Goal: Information Seeking & Learning: Learn about a topic

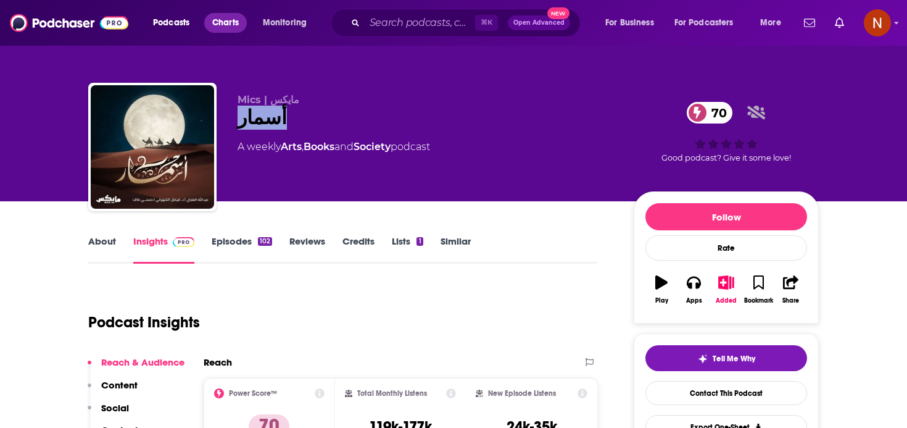
click at [225, 25] on span "Charts" at bounding box center [225, 22] width 27 height 17
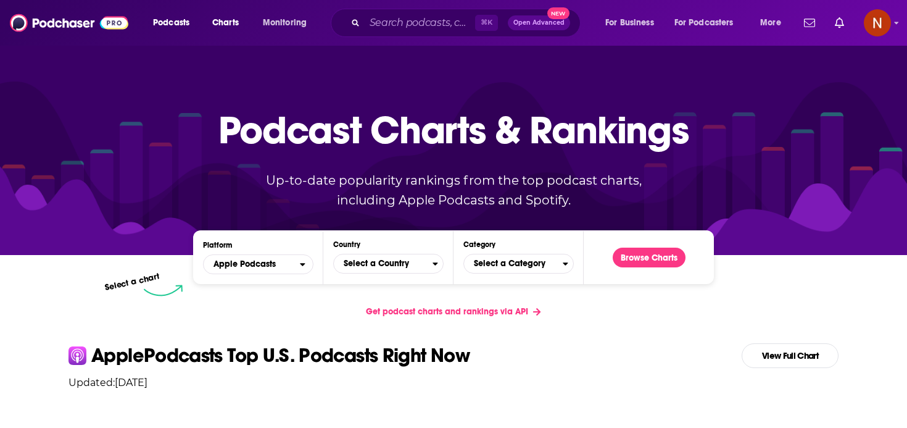
click at [363, 275] on div "Platform Apple Podcasts Country Select a Country Category Select a Category Bro…" at bounding box center [453, 257] width 521 height 54
click at [398, 263] on span "[GEOGRAPHIC_DATA]" at bounding box center [383, 263] width 99 height 21
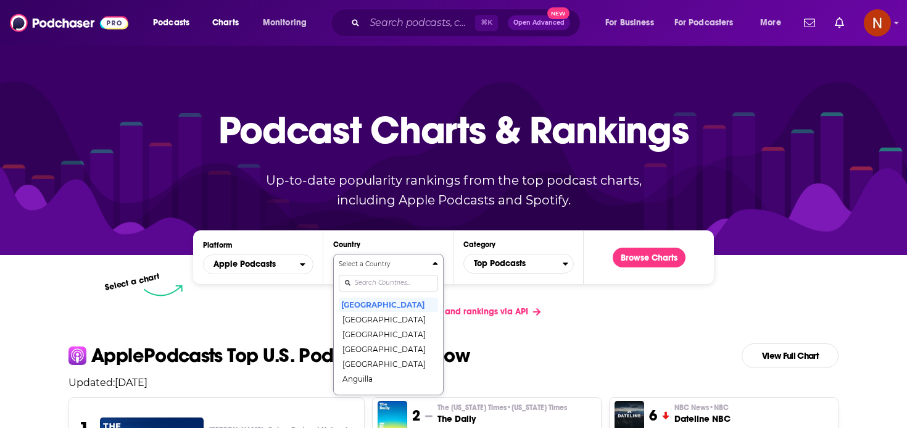
click at [384, 283] on input "Countries" at bounding box center [388, 283] width 99 height 17
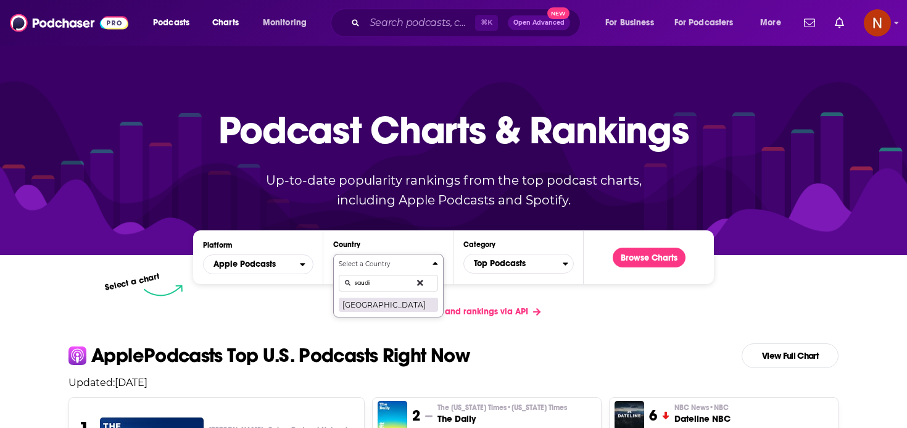
type input "saudi"
click at [373, 300] on button "Saudi Arabia" at bounding box center [388, 304] width 99 height 15
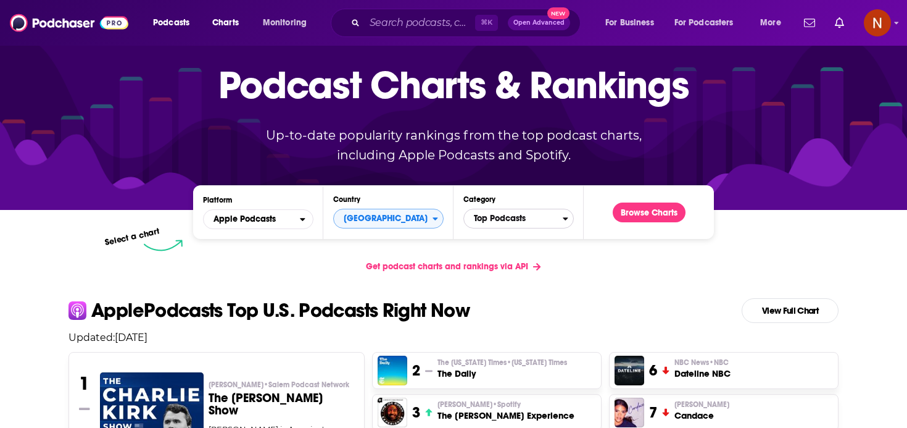
click at [524, 214] on span "Top Podcasts" at bounding box center [513, 218] width 99 height 21
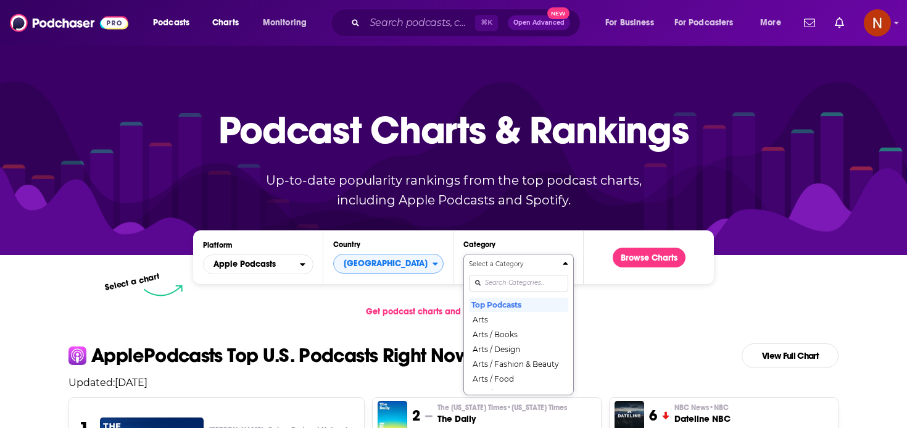
click at [510, 275] on div "Select a Category Top Podcasts Arts Arts / Books Arts / Design Arts / Fashion &…" at bounding box center [518, 324] width 99 height 130
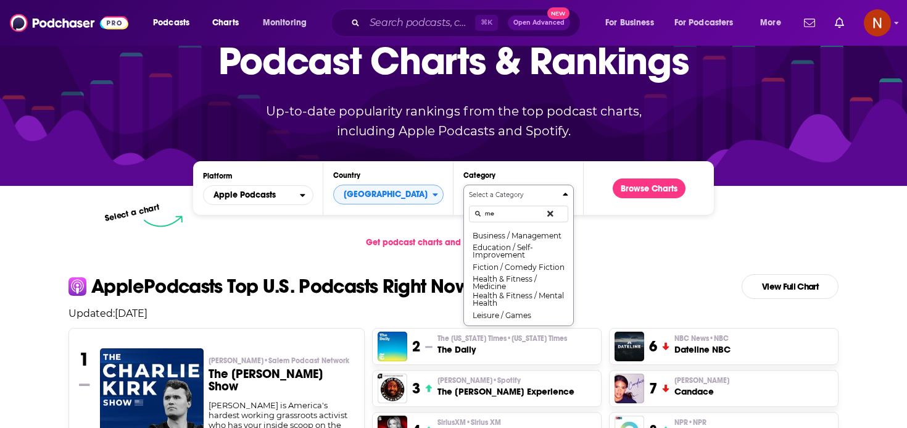
type input "m"
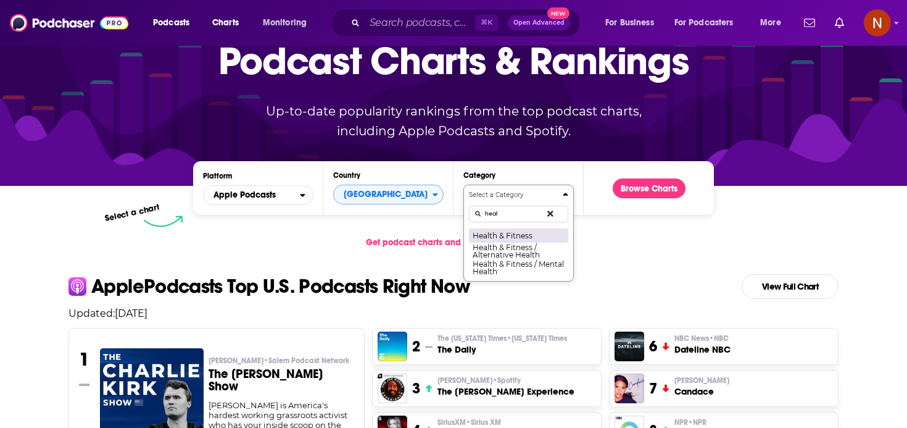
type input "heal"
click at [520, 232] on button "Health & Fitness" at bounding box center [518, 235] width 99 height 15
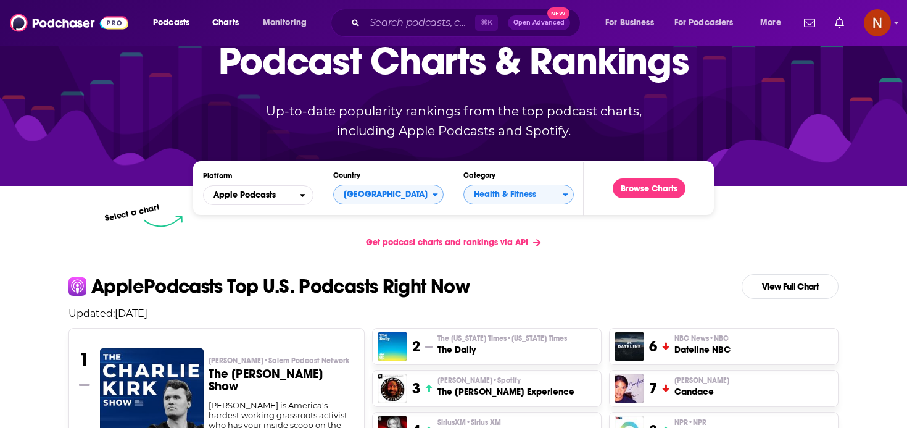
click at [655, 175] on div "Podcast Charts & Rankings Up-to-date popularity rankings from the top podcast c…" at bounding box center [454, 80] width 530 height 199
click at [646, 188] on button "Browse Charts" at bounding box center [649, 188] width 73 height 20
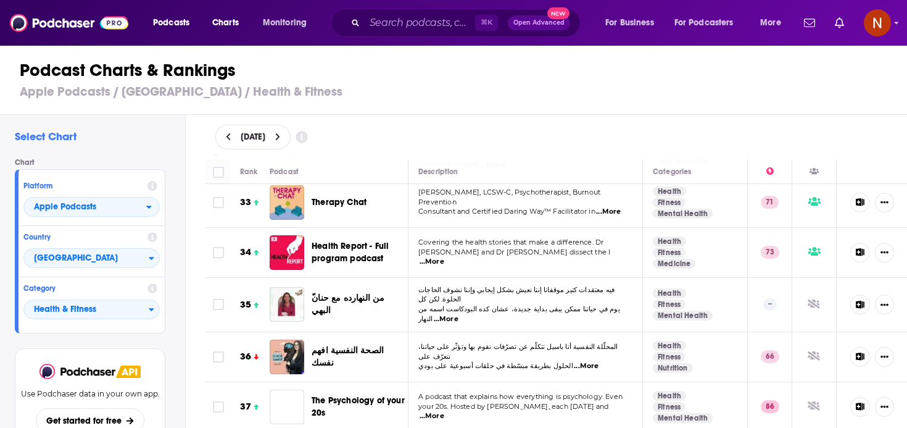
scroll to position [1675, 0]
click at [409, 33] on div "⌘ K Open Advanced New" at bounding box center [456, 23] width 250 height 28
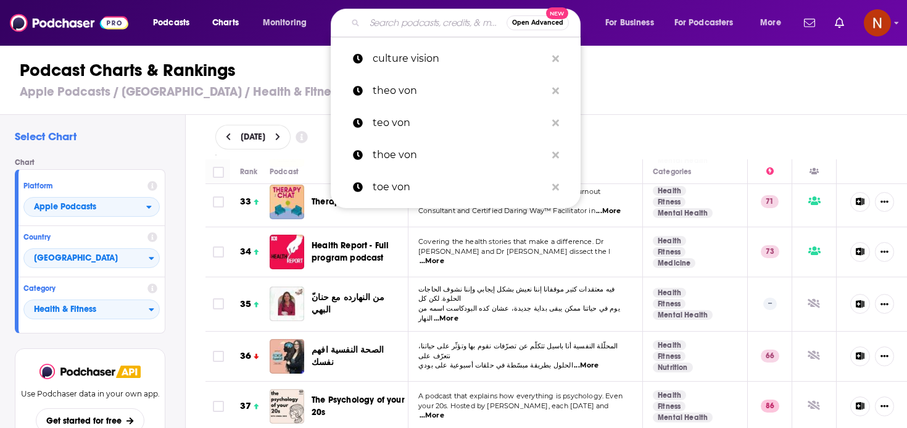
click at [423, 19] on input "Search podcasts, credits, & more..." at bounding box center [436, 23] width 142 height 20
paste input "بودكاست دله"
type input "بودكاست دله"
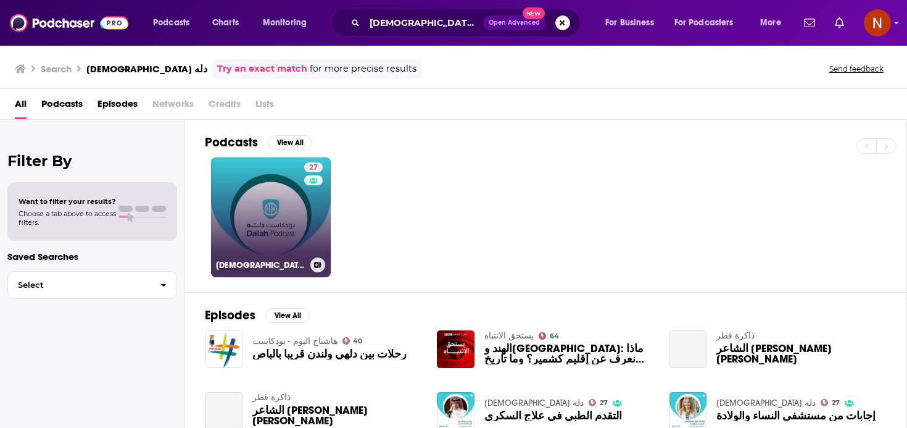
click at [243, 268] on h3 "بودكاست دله" at bounding box center [260, 265] width 89 height 10
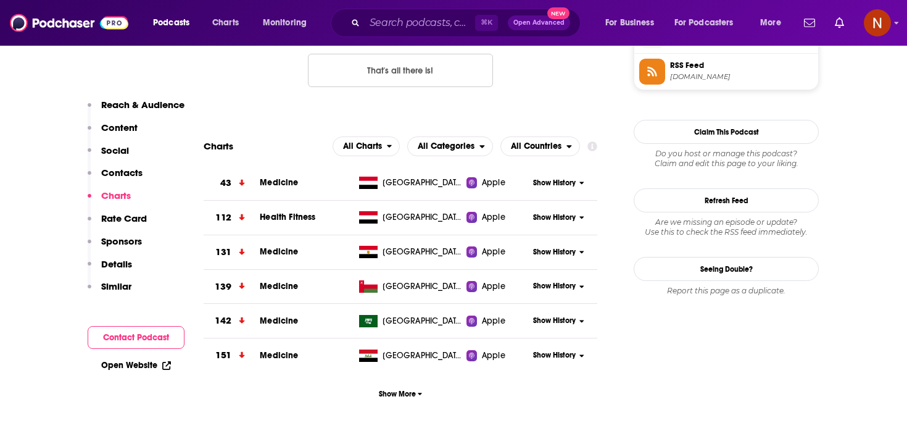
scroll to position [1053, 0]
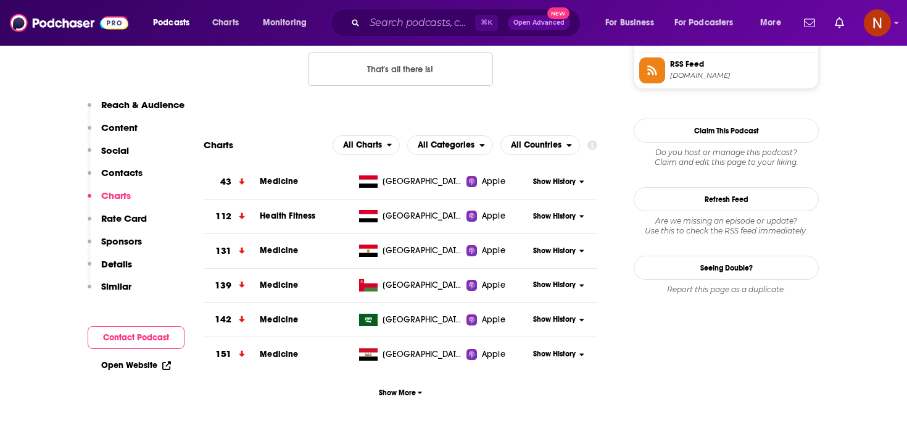
click at [291, 322] on span "Medicine" at bounding box center [279, 319] width 38 height 10
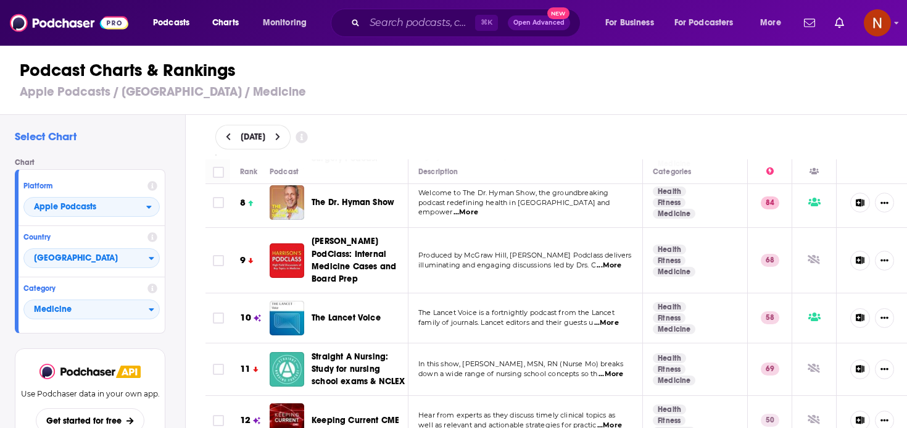
scroll to position [52, 0]
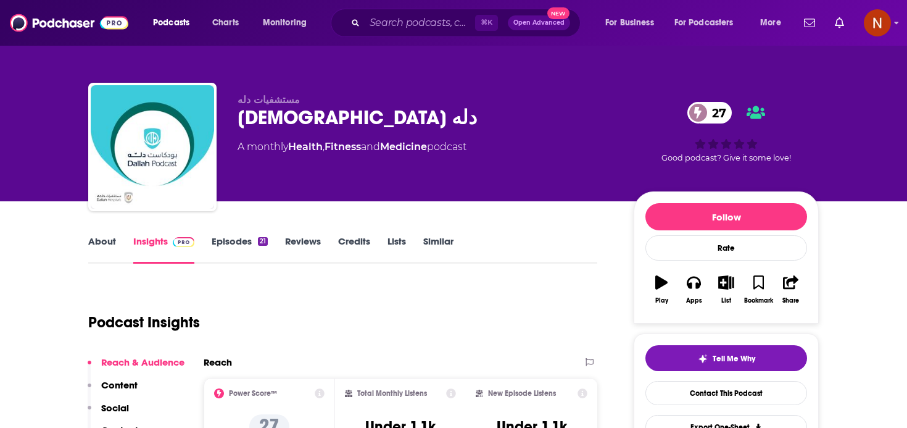
click at [99, 246] on link "About" at bounding box center [102, 249] width 28 height 28
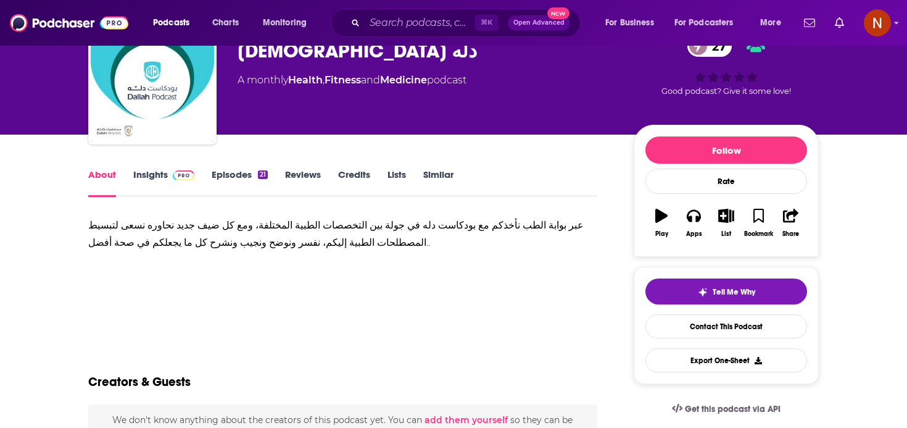
scroll to position [75, 0]
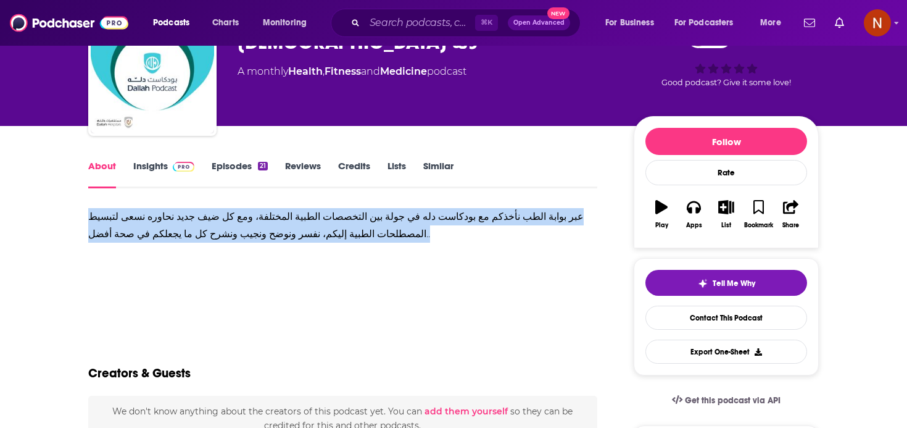
drag, startPoint x: 370, startPoint y: 236, endPoint x: 48, endPoint y: 210, distance: 323.2
copy div "عبر بوابة الطب نأخذكم مع بودكاست دله في جولة بين التخصصات الطبية المختلفة، ومع …"
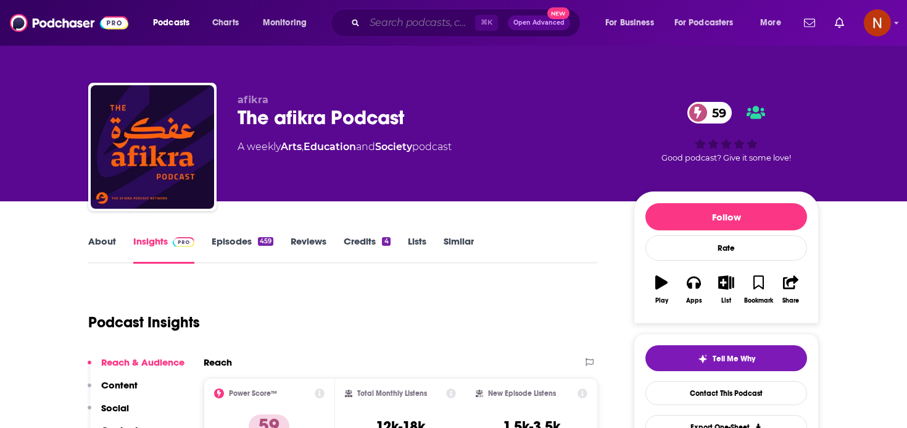
click at [397, 25] on input "Search podcasts, credits, & more..." at bounding box center [420, 23] width 110 height 20
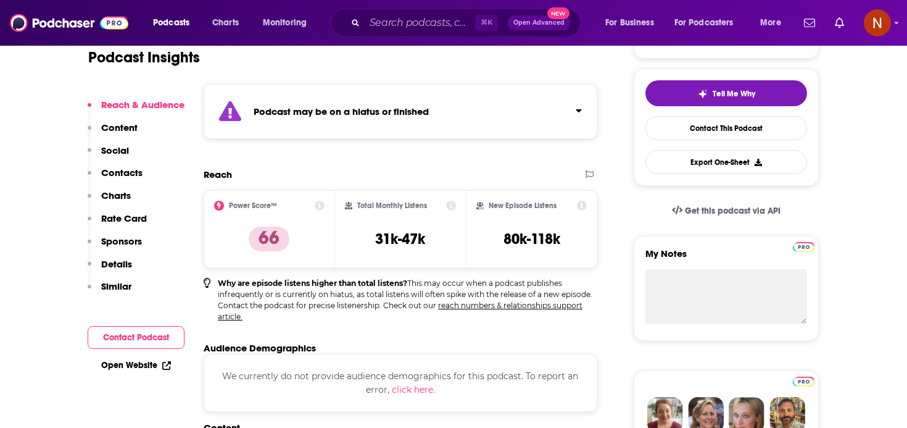
scroll to position [270, 0]
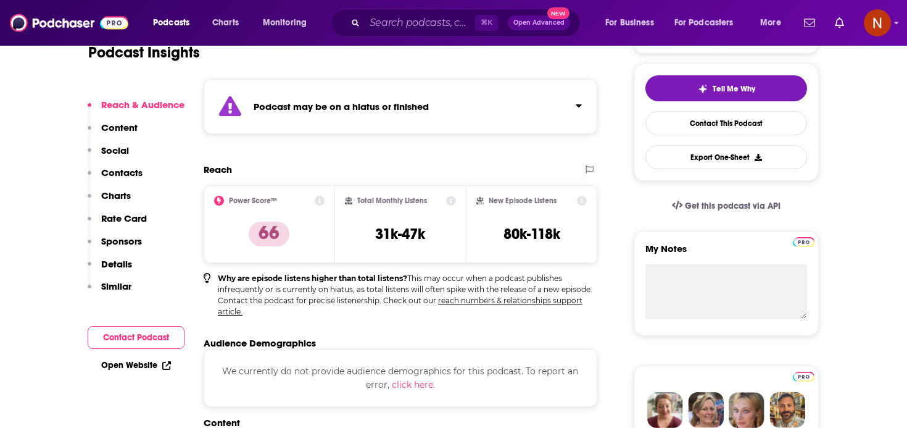
click at [576, 104] on icon "Click to expand status details" at bounding box center [579, 105] width 6 height 3
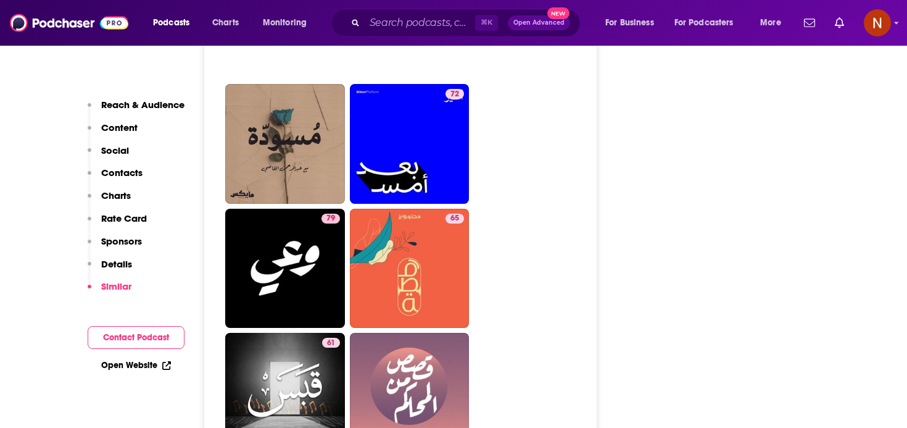
scroll to position [2330, 0]
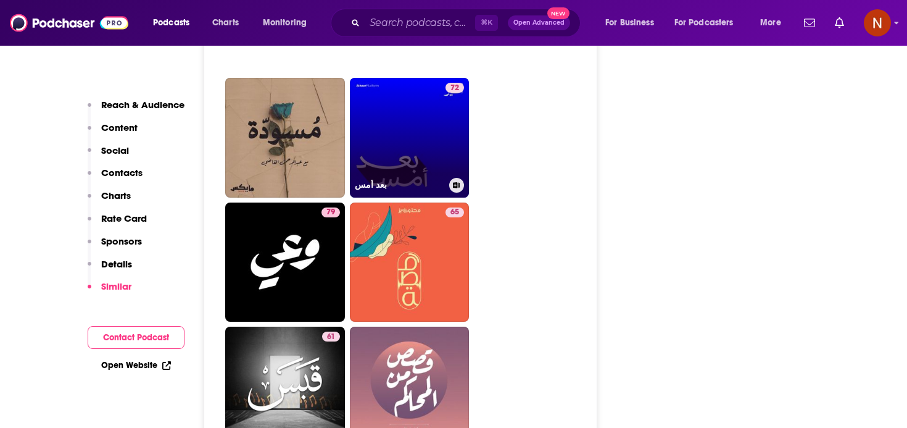
click at [436, 175] on link "72 بعد أمس" at bounding box center [410, 138] width 120 height 120
type input "https://www.podchaser.com/podcasts/baad-ams-989045"
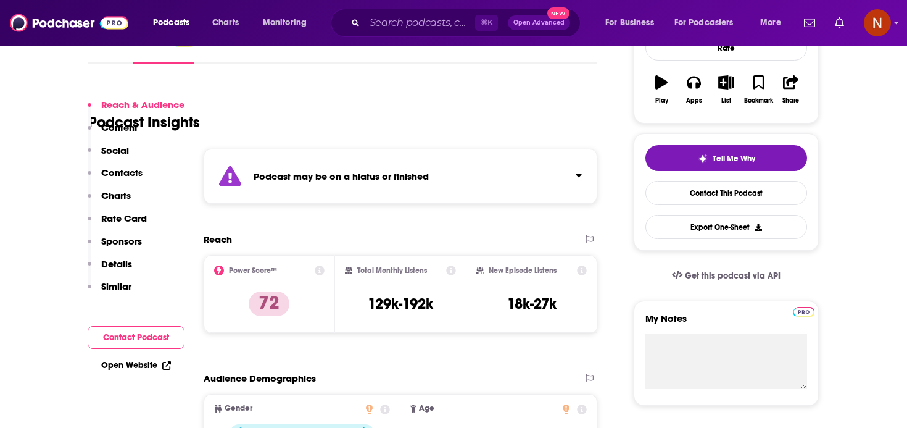
scroll to position [233, 0]
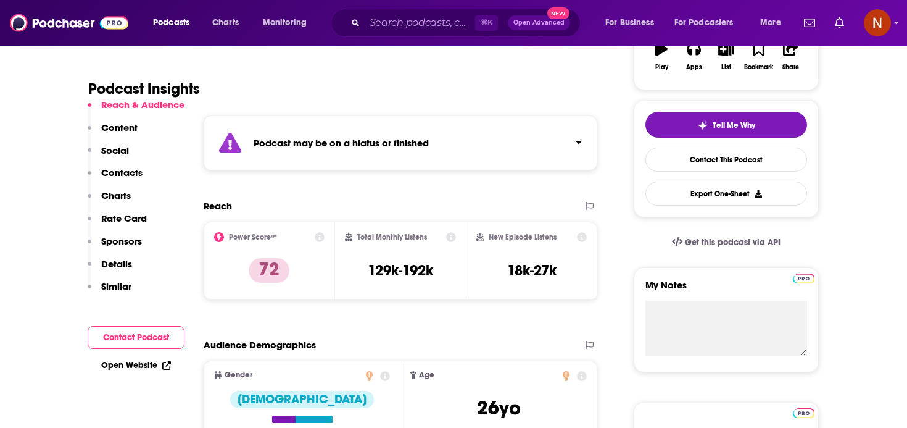
click at [486, 165] on div "Podcast may be on a hiatus or finished" at bounding box center [401, 142] width 394 height 55
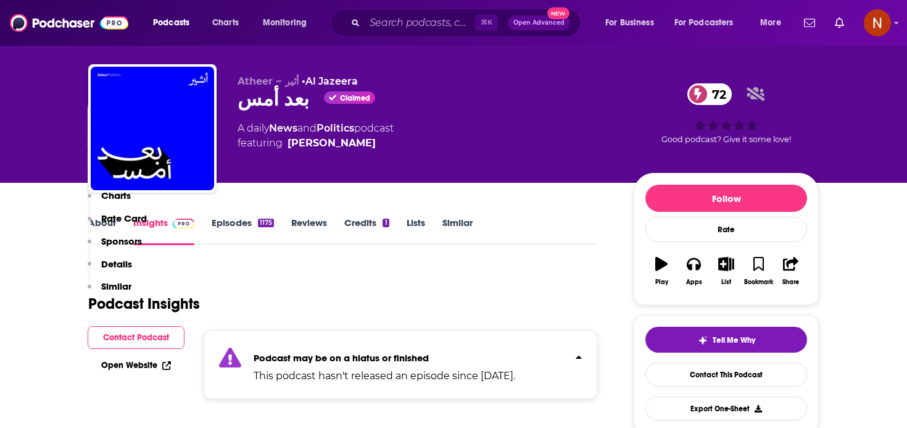
scroll to position [0, 0]
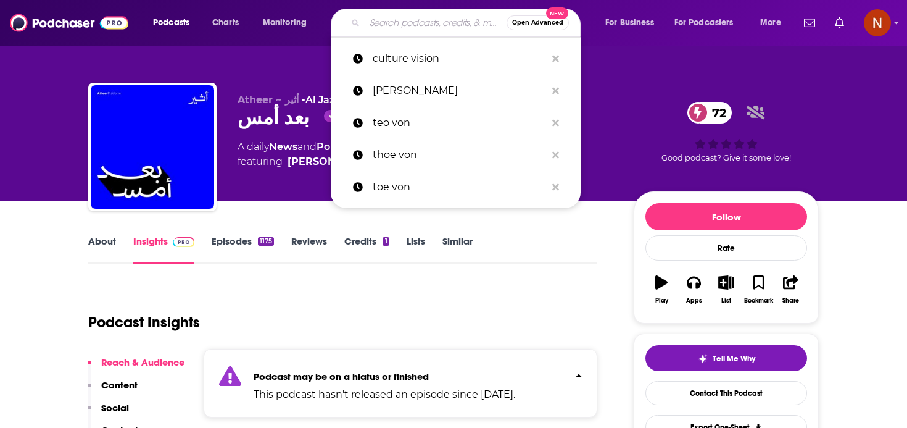
click at [393, 21] on input "Search podcasts, credits, & more..." at bounding box center [436, 23] width 142 height 20
